Goal: Task Accomplishment & Management: Complete application form

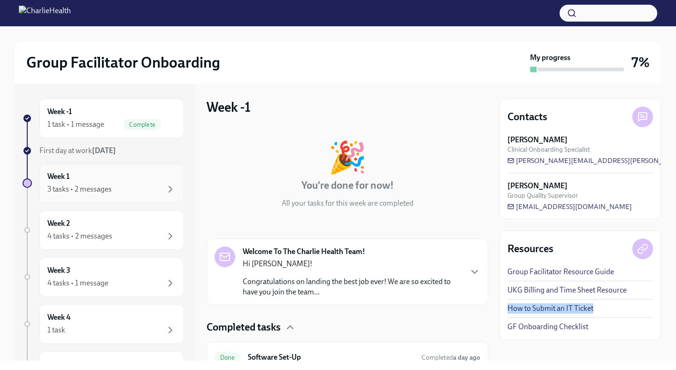
click at [148, 184] on div "3 tasks • 2 messages" at bounding box center [111, 189] width 129 height 11
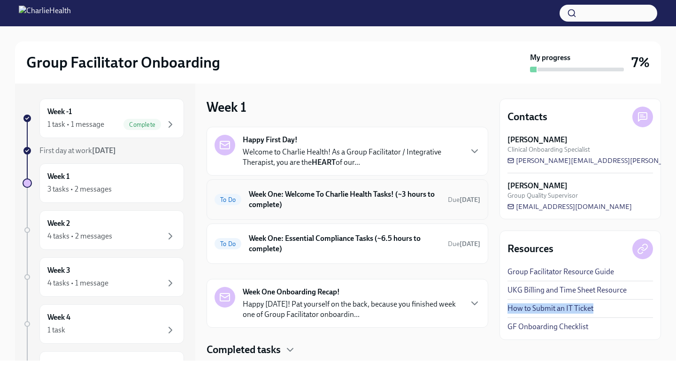
click at [404, 202] on h6 "Week One: Welcome To Charlie Health Tasks! (~3 hours to complete)" at bounding box center [345, 199] width 192 height 21
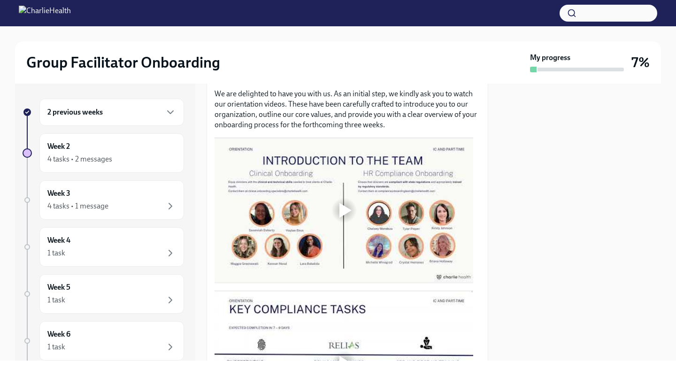
scroll to position [427, 0]
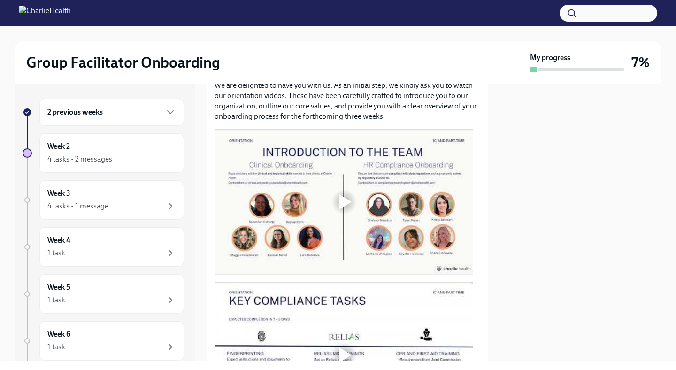
click at [339, 191] on div at bounding box center [344, 202] width 30 height 30
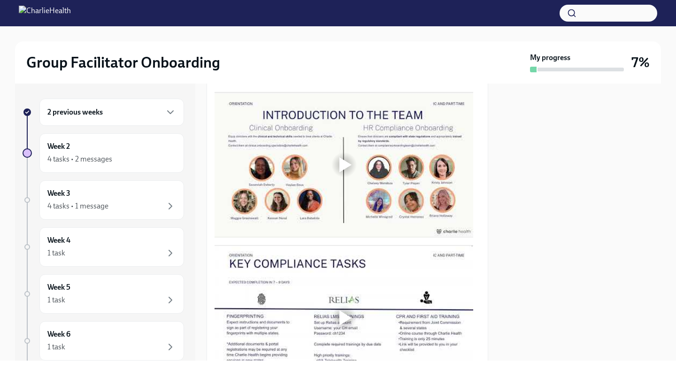
scroll to position [486, 0]
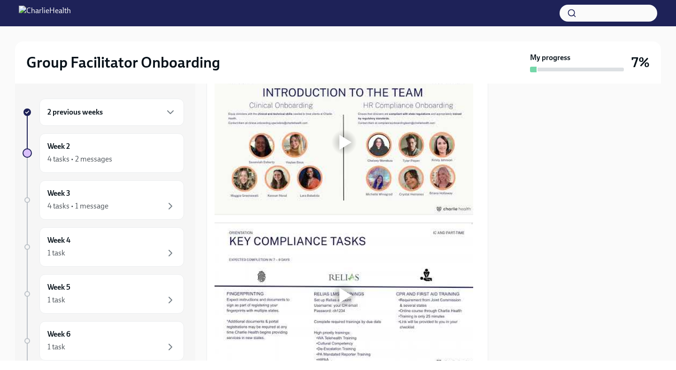
click at [348, 140] on div at bounding box center [346, 142] width 12 height 15
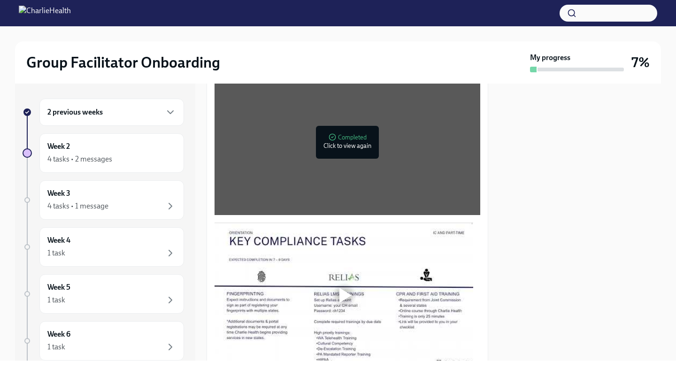
click at [344, 293] on div at bounding box center [346, 295] width 12 height 15
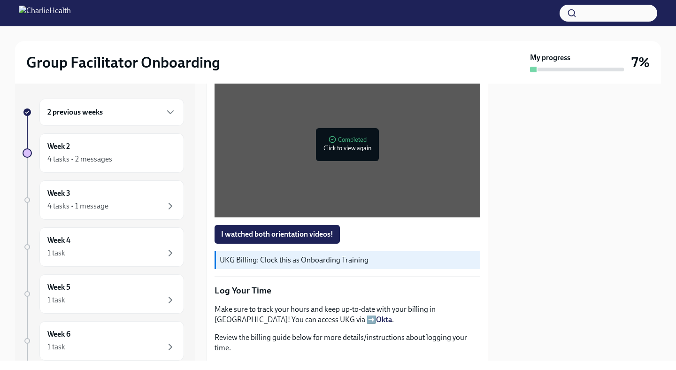
scroll to position [638, 0]
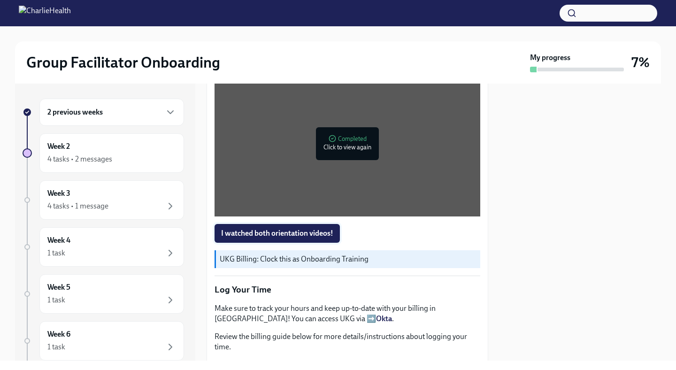
click at [311, 230] on span "I watched both orientation videos!" at bounding box center [277, 233] width 112 height 9
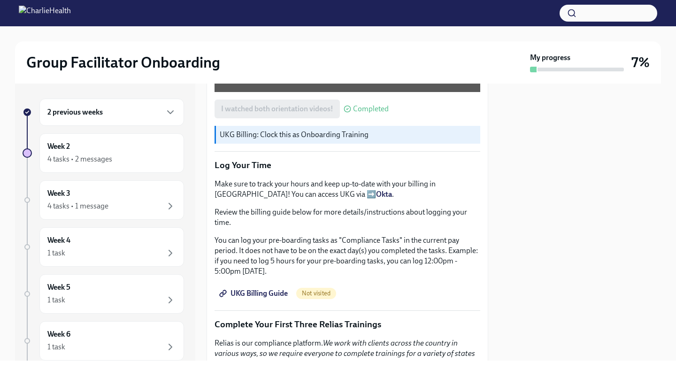
scroll to position [767, 0]
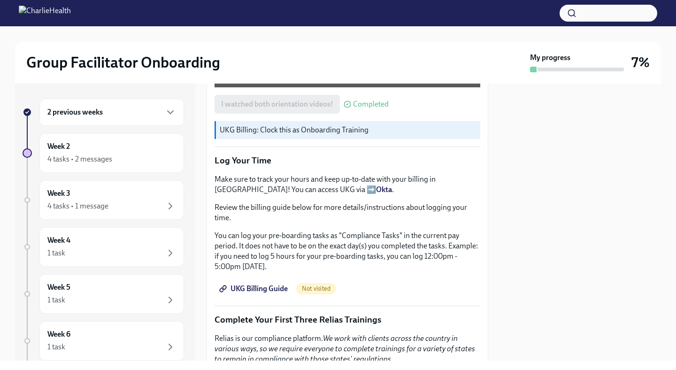
click at [277, 287] on span "UKG Billing Guide" at bounding box center [254, 288] width 67 height 9
